Goal: Task Accomplishment & Management: Use online tool/utility

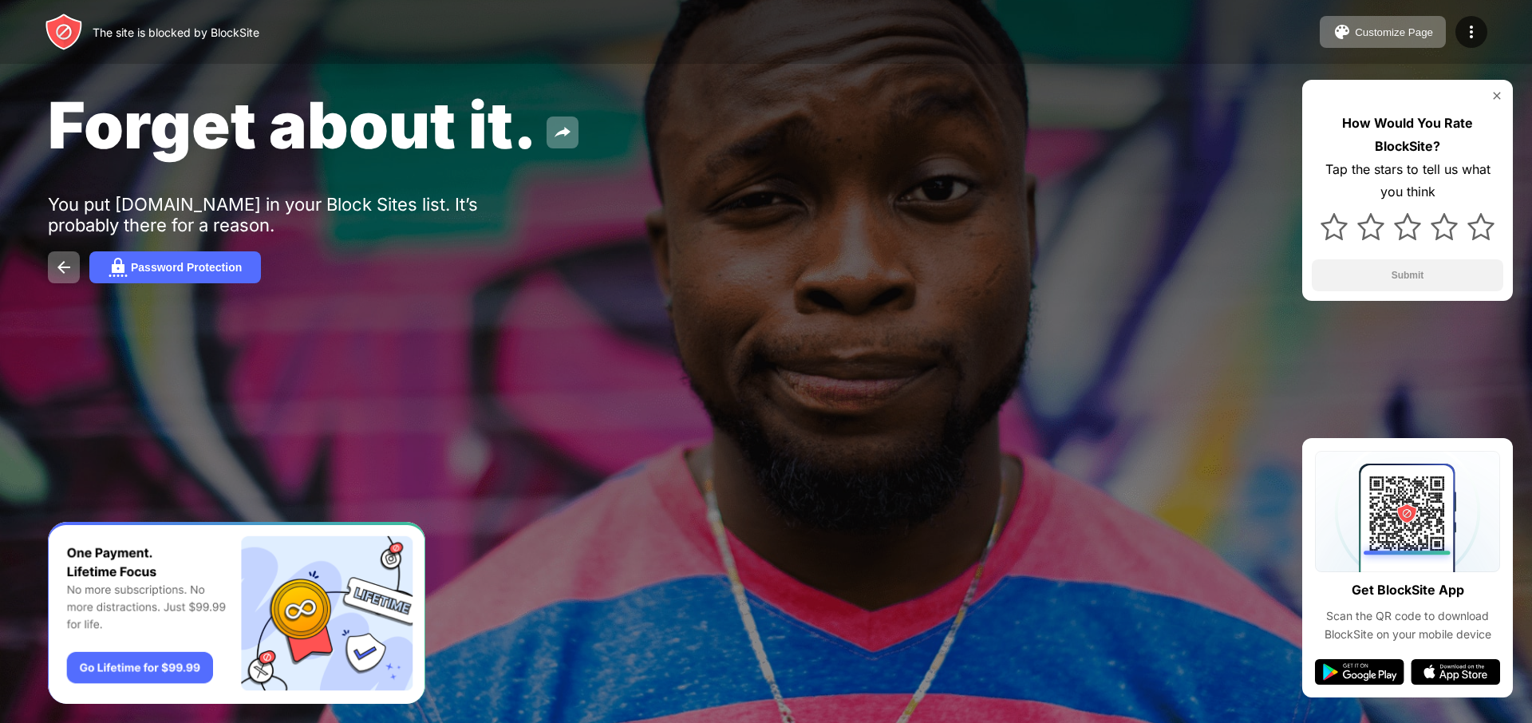
click at [1496, 90] on img at bounding box center [1496, 95] width 13 height 13
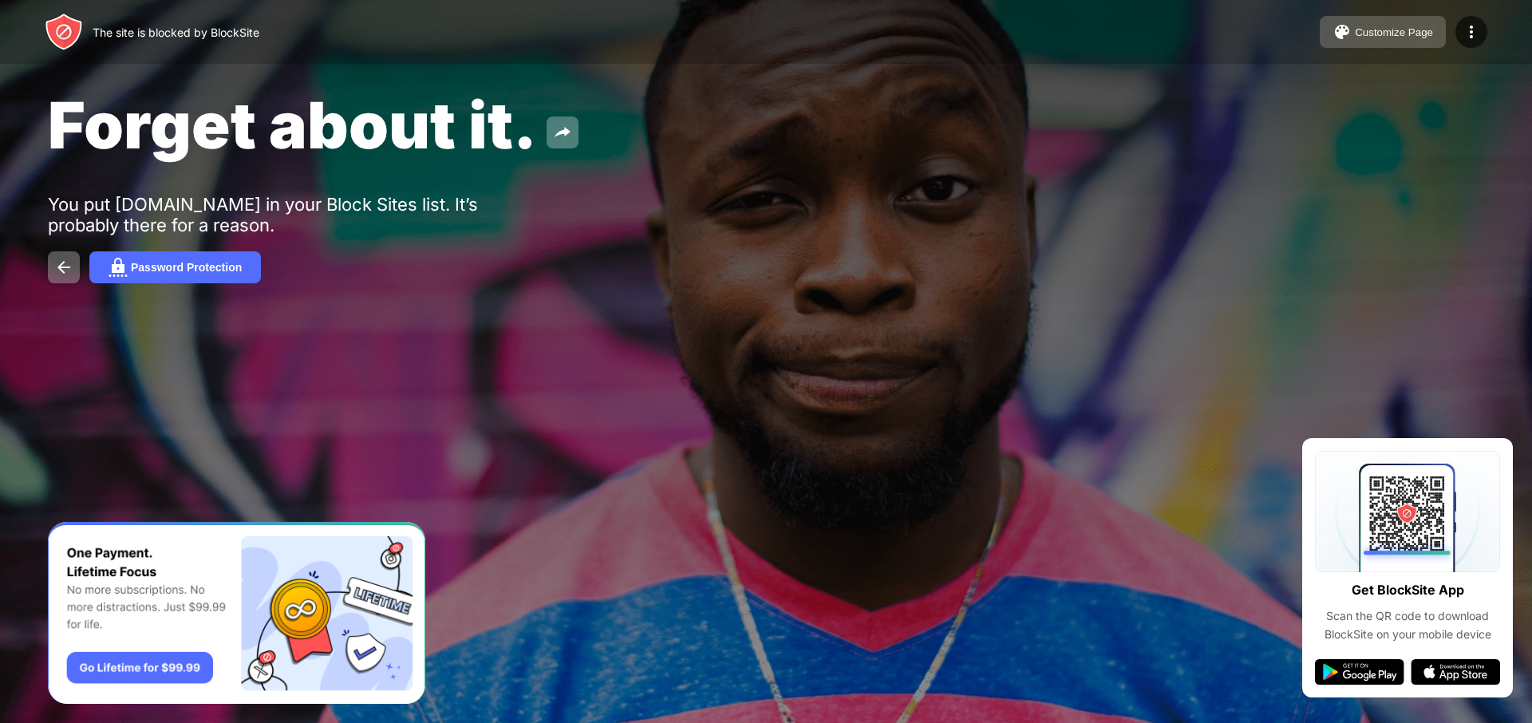
click at [1433, 29] on button "Customize Page" at bounding box center [1382, 32] width 126 height 32
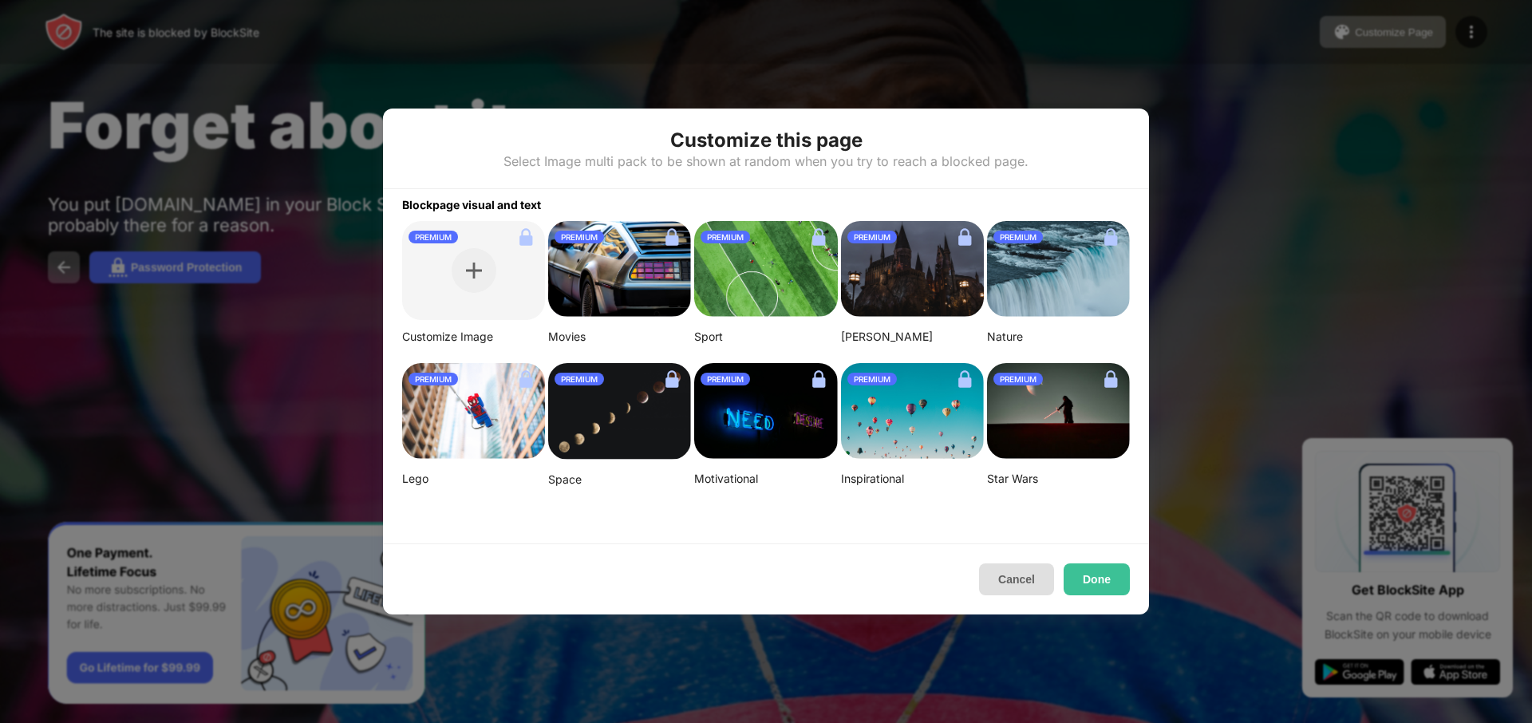
click at [1000, 579] on button "Cancel" at bounding box center [1016, 579] width 75 height 32
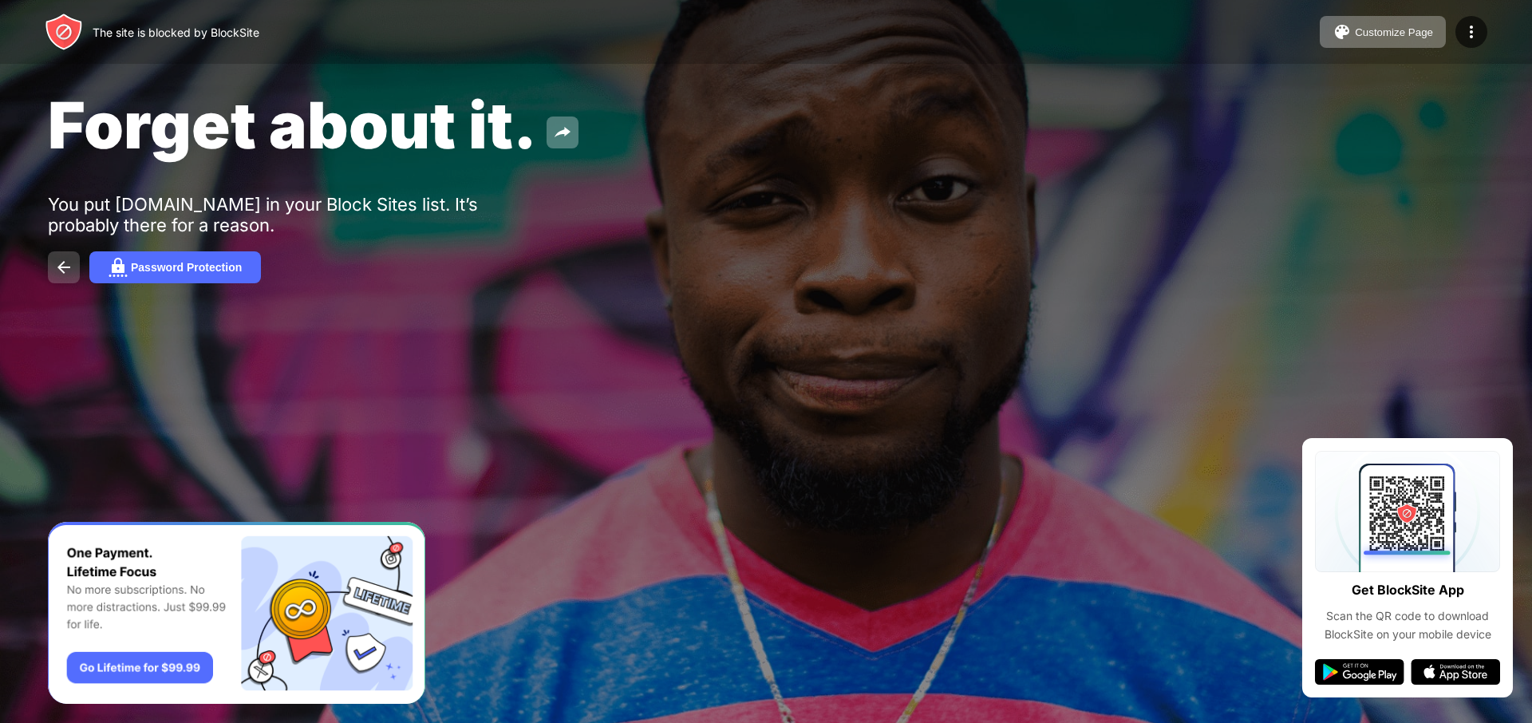
click at [57, 259] on img at bounding box center [63, 267] width 19 height 19
click at [62, 263] on img at bounding box center [63, 267] width 19 height 19
click at [672, 71] on div "Forget about it. You put steamcommunity.com in your Block Sites list. It’s prob…" at bounding box center [766, 184] width 1532 height 369
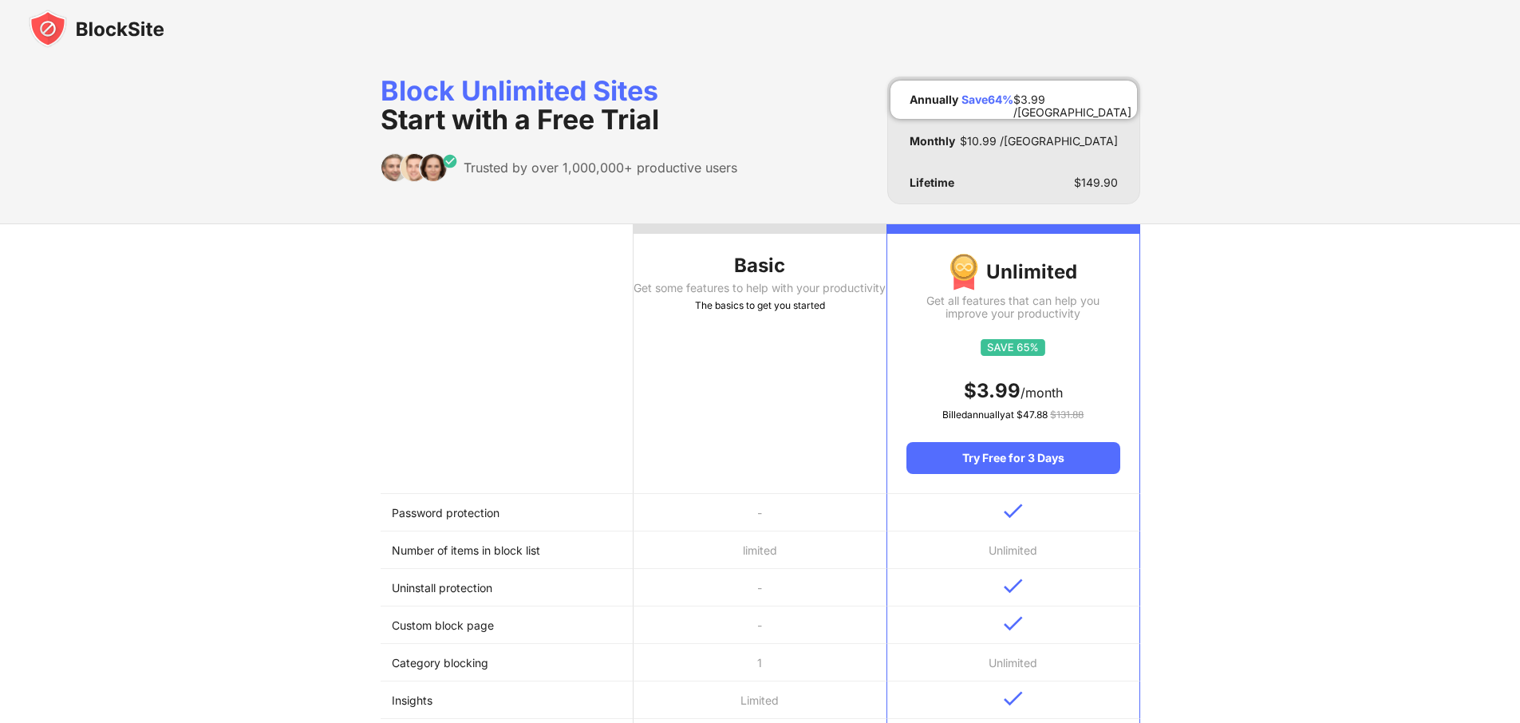
click at [982, 32] on div at bounding box center [760, 28] width 1520 height 57
